Goal: Information Seeking & Learning: Find specific page/section

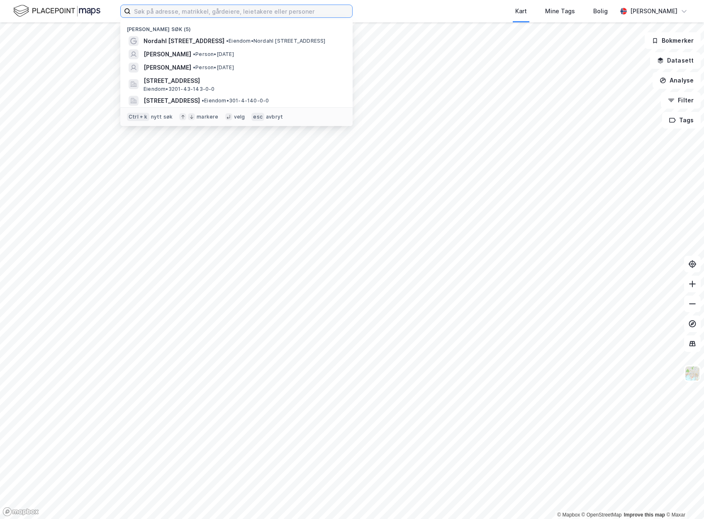
click at [154, 10] on input at bounding box center [242, 11] width 222 height 12
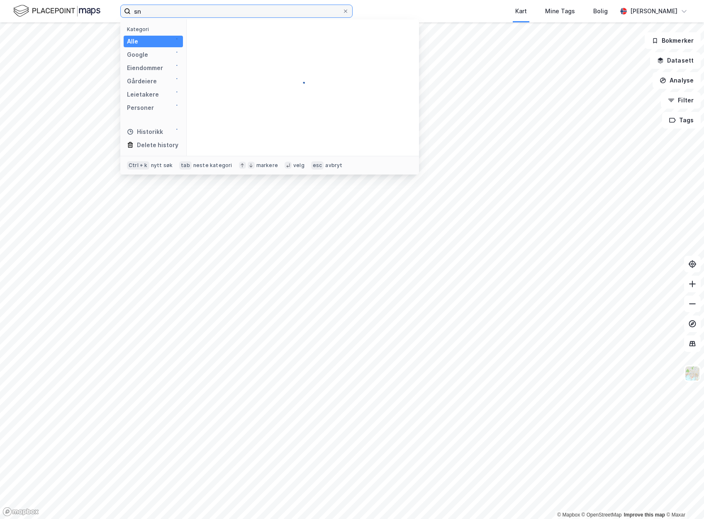
type input "s"
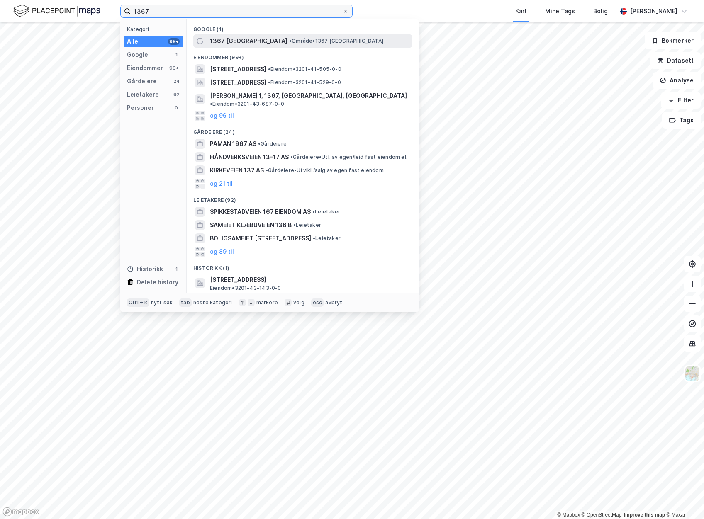
type input "1367"
click at [251, 37] on div "1367 [GEOGRAPHIC_DATA] • Område • 1367 [GEOGRAPHIC_DATA]" at bounding box center [310, 41] width 201 height 10
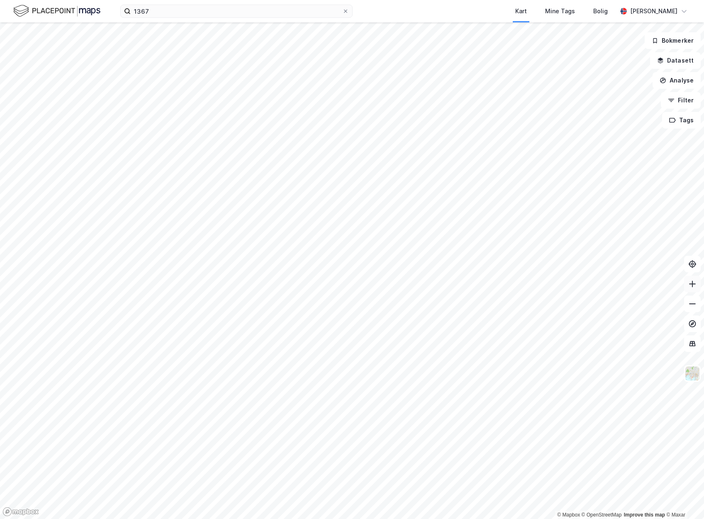
click at [696, 285] on icon at bounding box center [692, 284] width 8 height 8
click at [692, 290] on button at bounding box center [692, 284] width 17 height 17
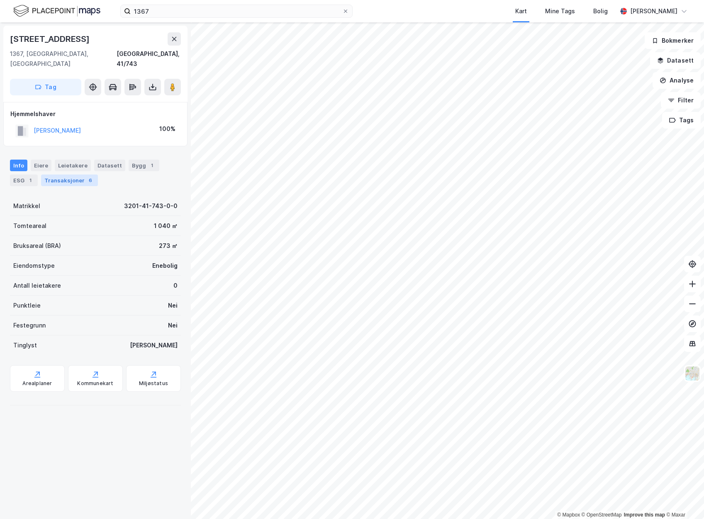
click at [60, 175] on div "Transaksjoner 6" at bounding box center [69, 181] width 57 height 12
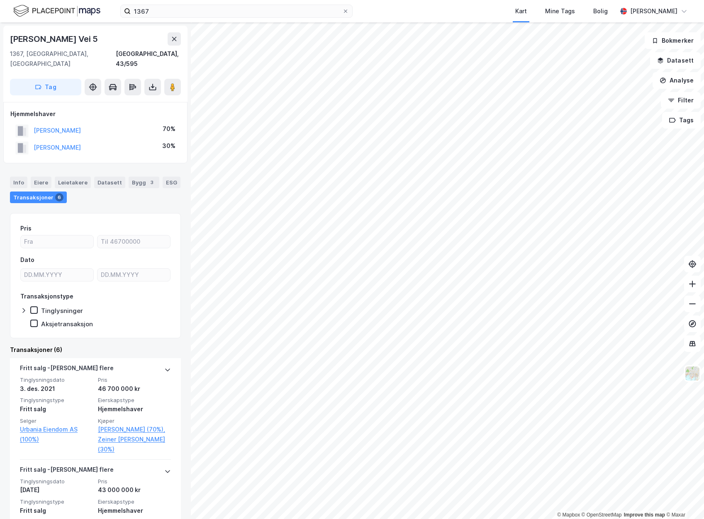
click at [80, 143] on div "[PERSON_NAME]" at bounding box center [57, 148] width 47 height 10
click at [0, 0] on button "[PERSON_NAME]" at bounding box center [0, 0] width 0 height 0
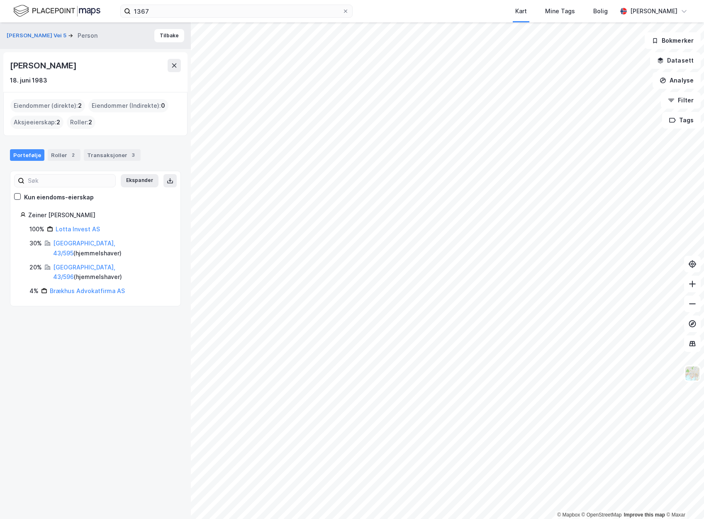
click at [61, 13] on img at bounding box center [56, 11] width 87 height 15
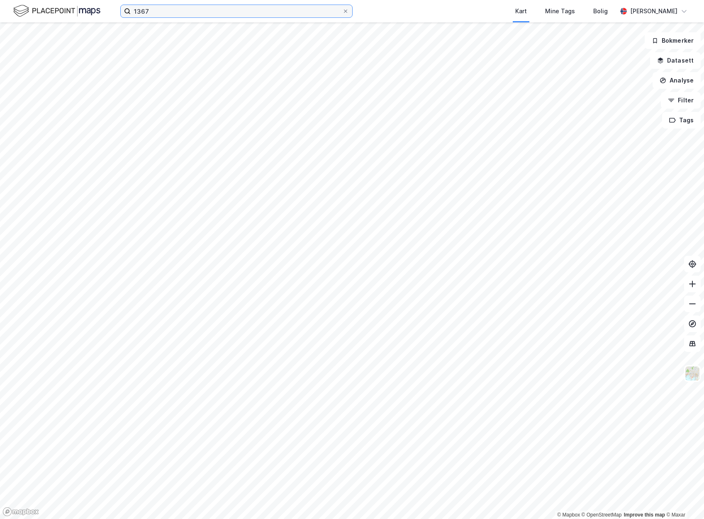
click at [154, 11] on input "1367" at bounding box center [237, 11] width 212 height 12
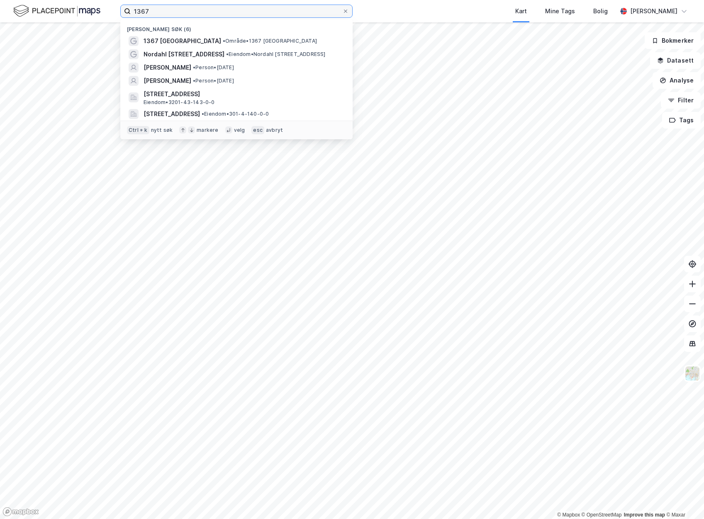
click at [154, 11] on input "1367" at bounding box center [237, 11] width 212 height 12
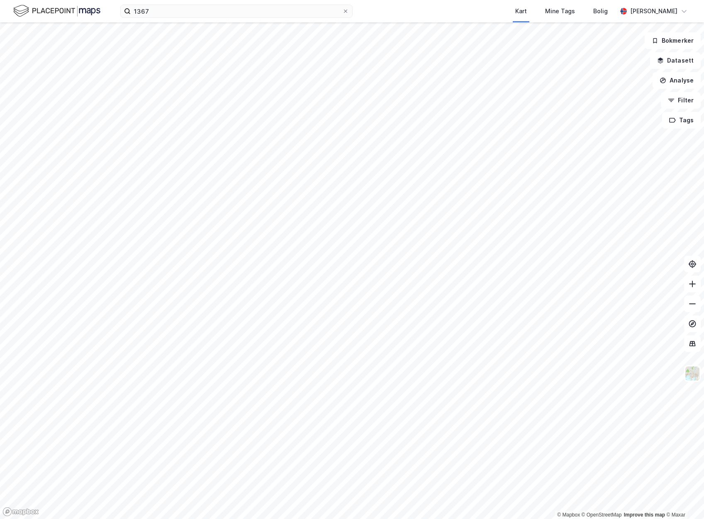
click at [26, 11] on img at bounding box center [56, 11] width 87 height 15
